Goal: Task Accomplishment & Management: Complete application form

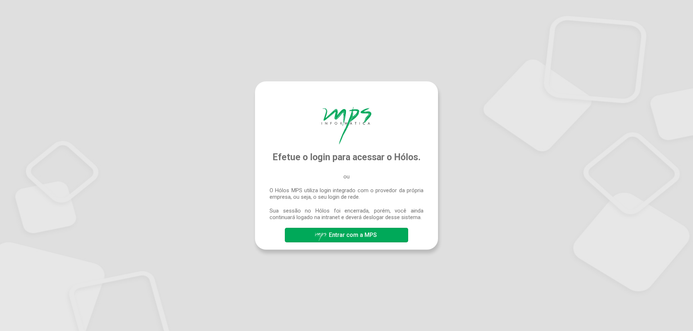
click at [355, 238] on span "Entrar com a MPS" at bounding box center [353, 235] width 48 height 7
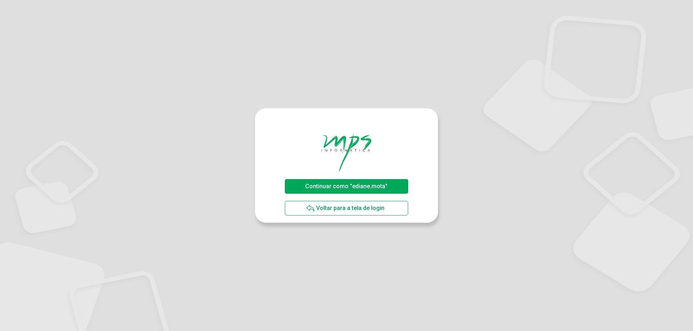
click at [354, 190] on span "Continuar como "ediane.mota"" at bounding box center [346, 186] width 86 height 13
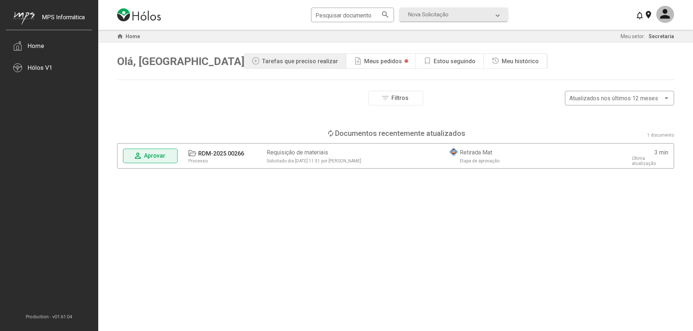
click at [145, 156] on span "Aprovar" at bounding box center [154, 155] width 21 height 7
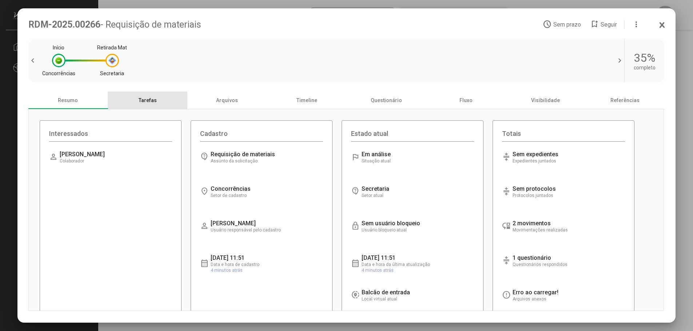
click at [146, 102] on div "Tarefas" at bounding box center [148, 100] width 80 height 17
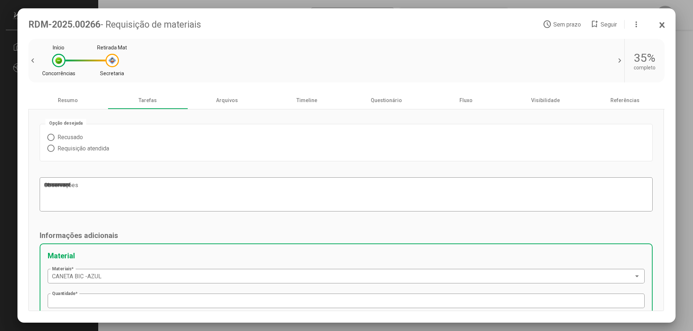
click at [49, 138] on span at bounding box center [50, 137] width 7 height 7
click at [49, 152] on span at bounding box center [50, 148] width 7 height 7
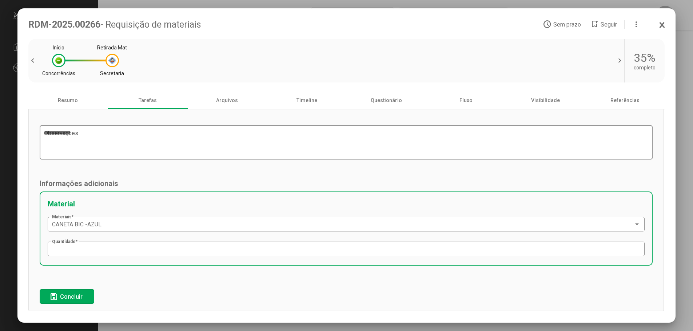
scroll to position [57, 0]
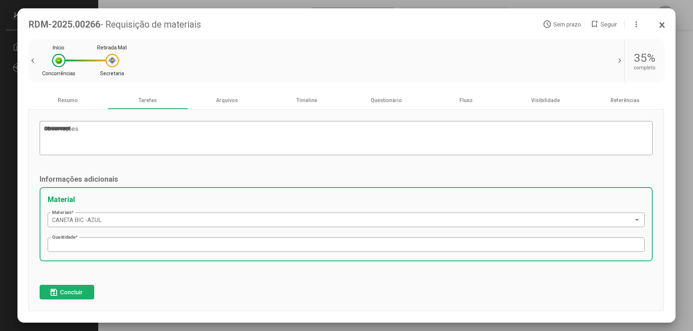
click at [79, 294] on span "Concluir" at bounding box center [71, 292] width 23 height 7
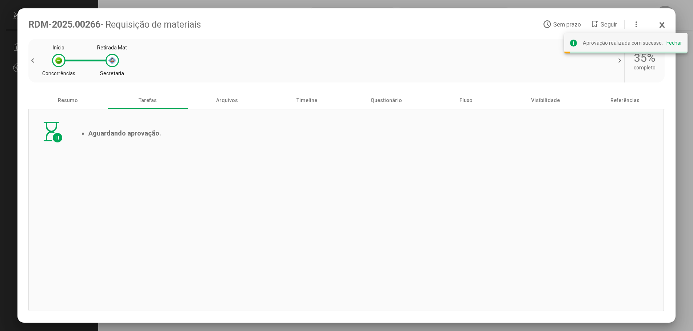
scroll to position [0, 0]
